Goal: Transaction & Acquisition: Purchase product/service

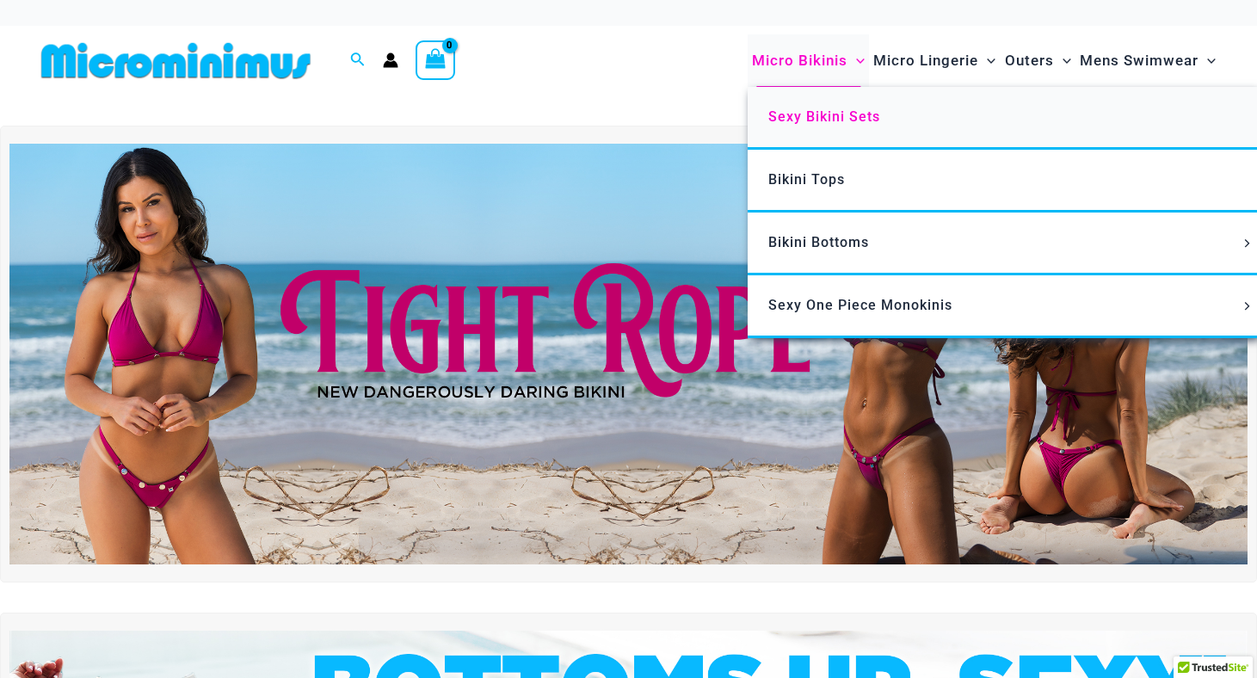
click at [808, 114] on span "Sexy Bikini Sets" at bounding box center [824, 116] width 112 height 16
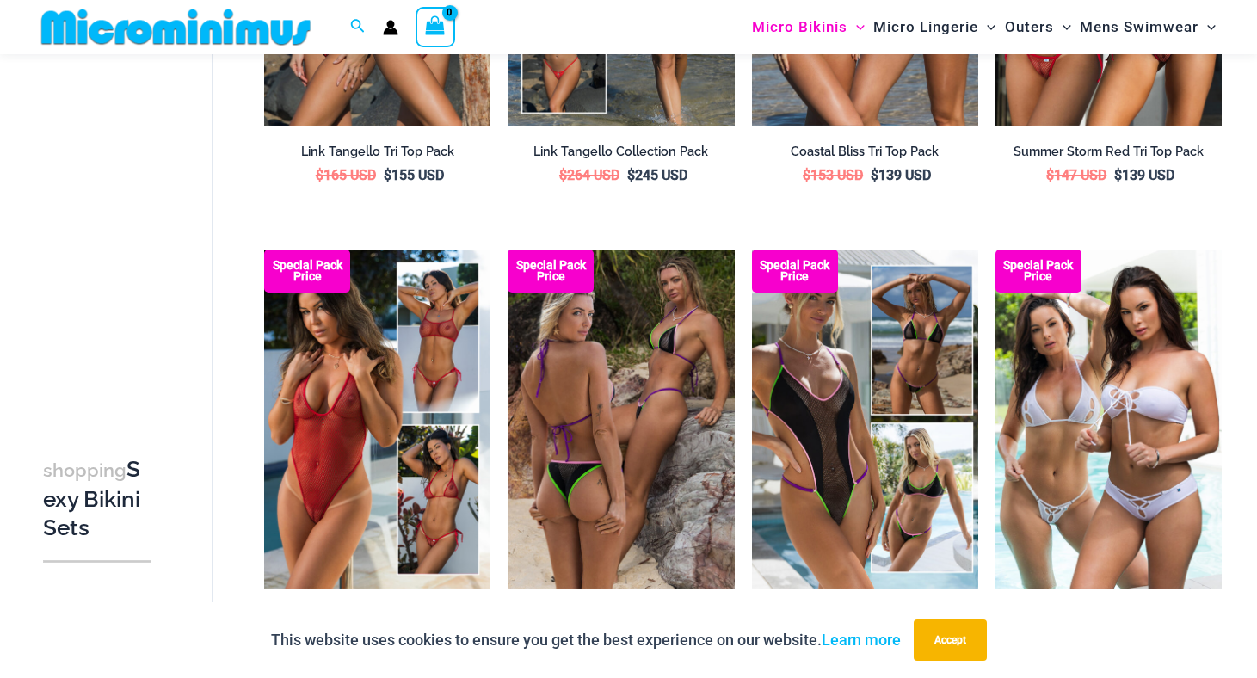
scroll to position [1350, 0]
